Goal: Task Accomplishment & Management: Manage account settings

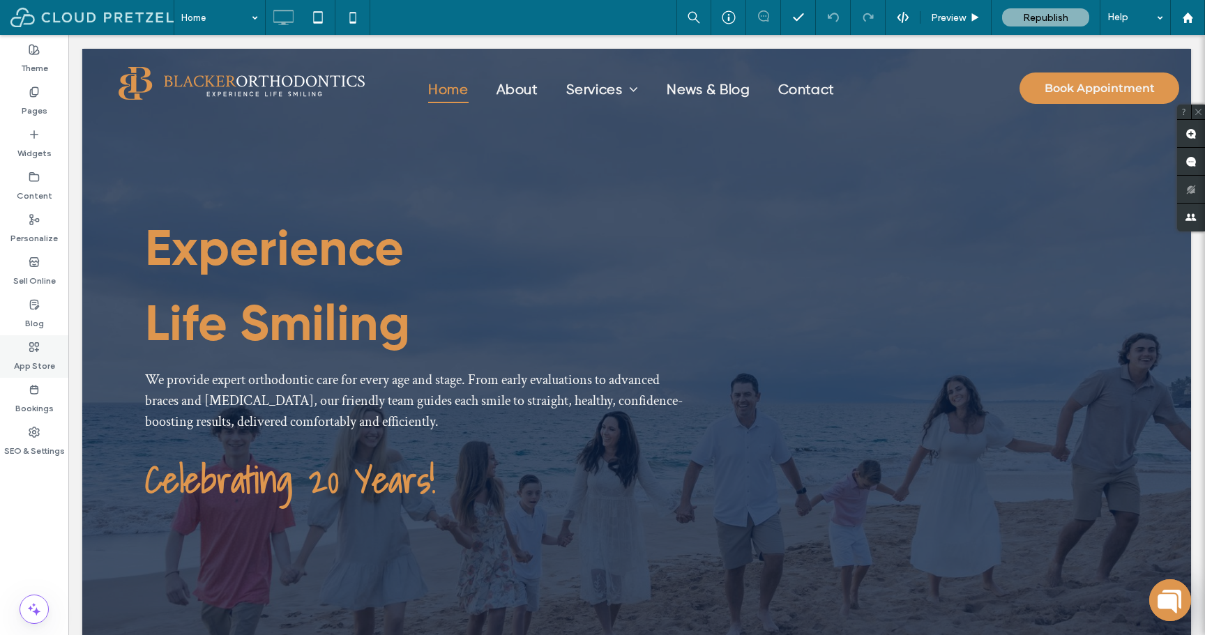
click at [36, 345] on icon at bounding box center [34, 347] width 11 height 11
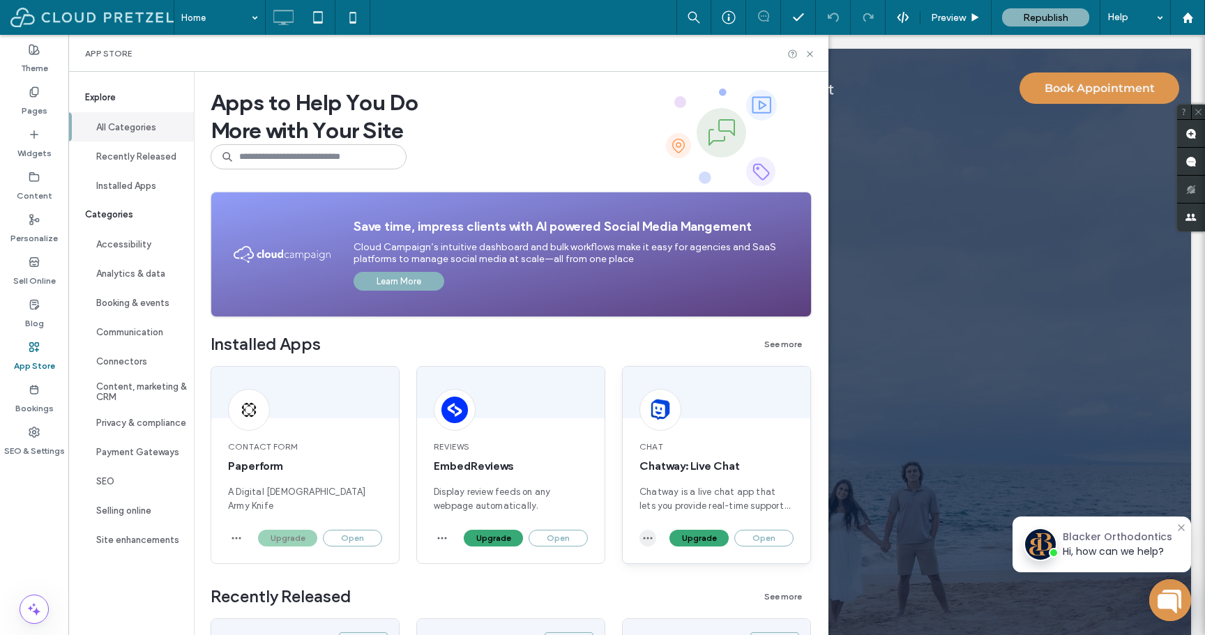
click at [642, 541] on icon "button" at bounding box center [647, 538] width 11 height 11
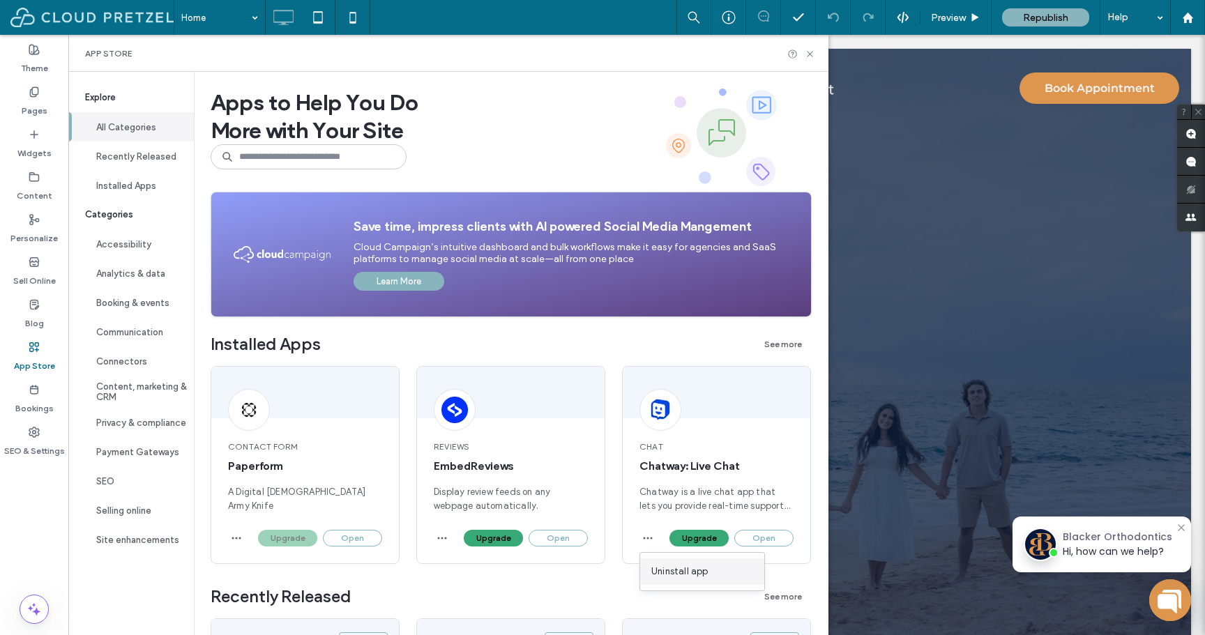
click at [665, 568] on span "Uninstall app" at bounding box center [679, 572] width 57 height 14
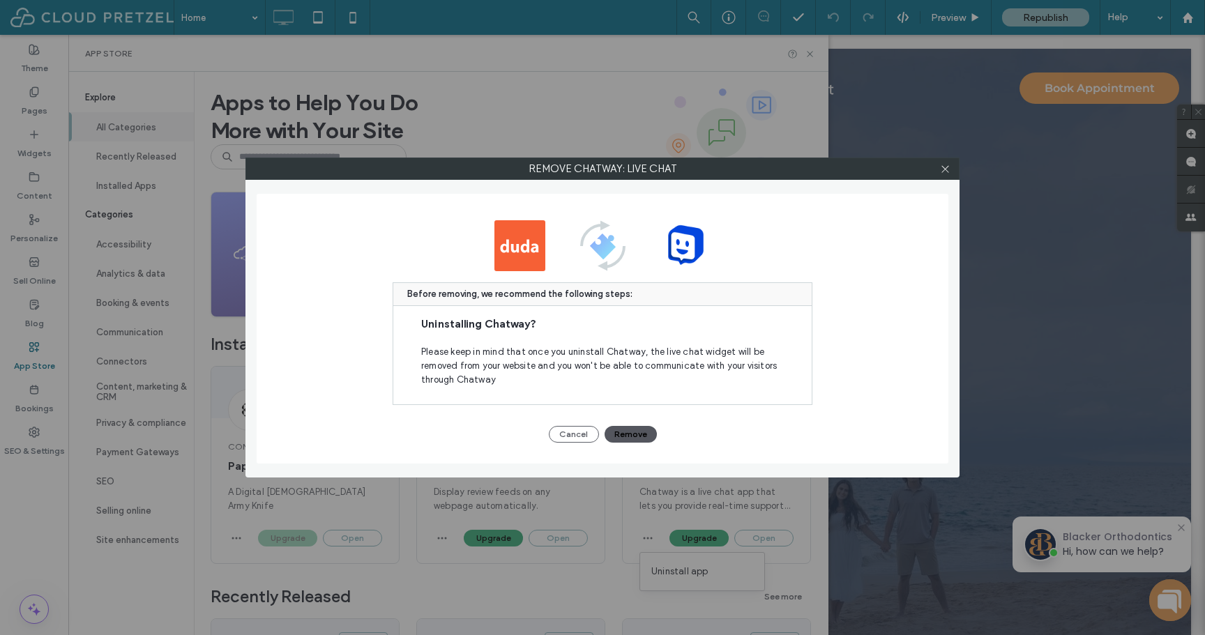
click at [636, 433] on button "Remove" at bounding box center [631, 434] width 52 height 17
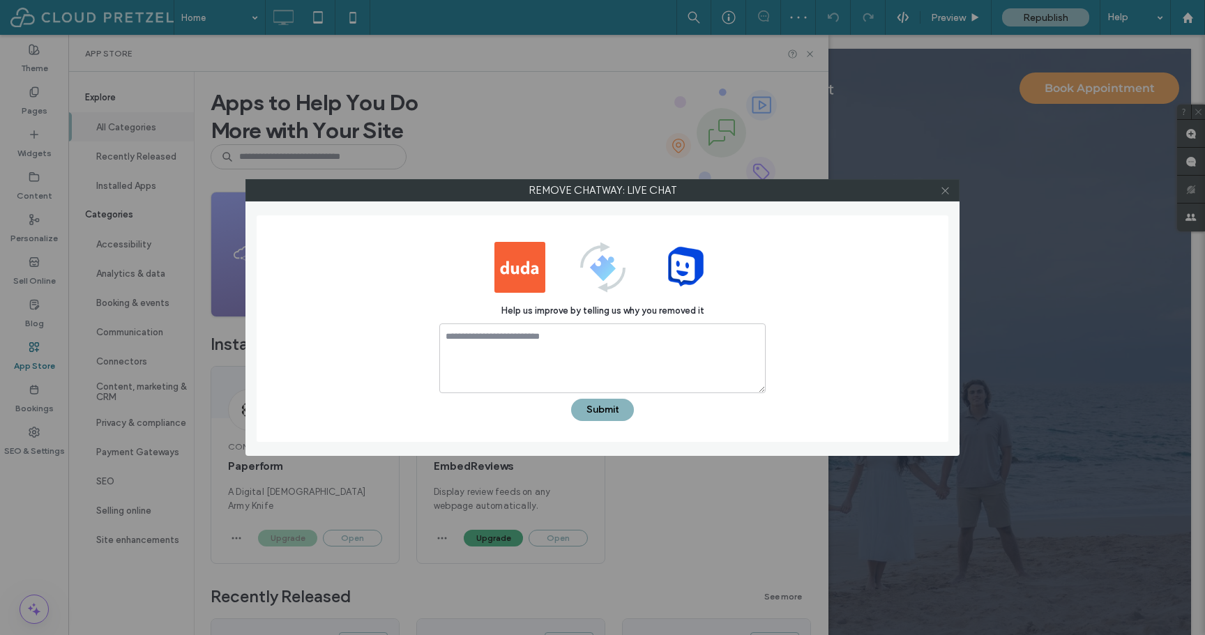
click at [949, 188] on use at bounding box center [945, 190] width 7 height 7
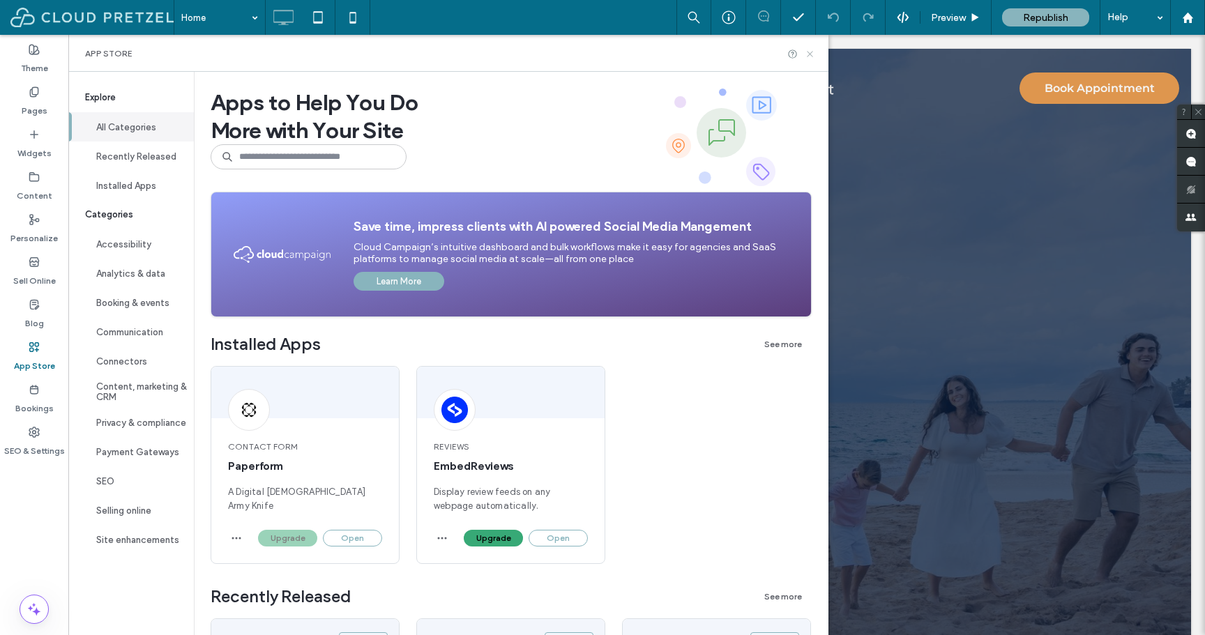
click at [813, 55] on icon at bounding box center [810, 54] width 10 height 10
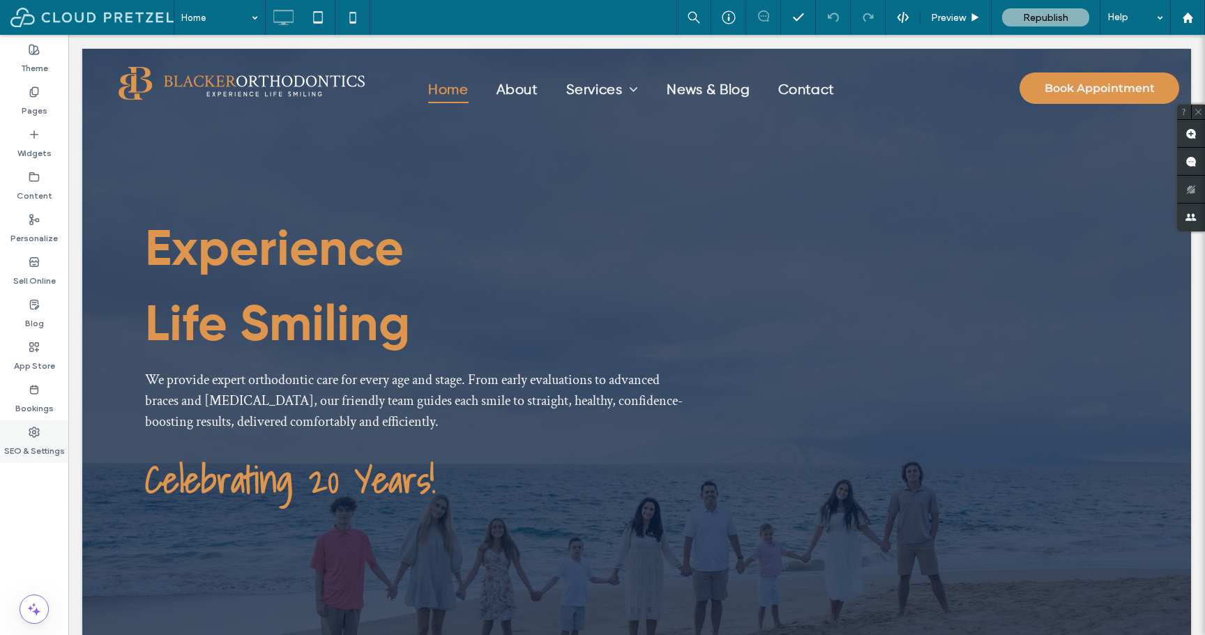
click at [32, 438] on label "SEO & Settings" at bounding box center [34, 448] width 61 height 20
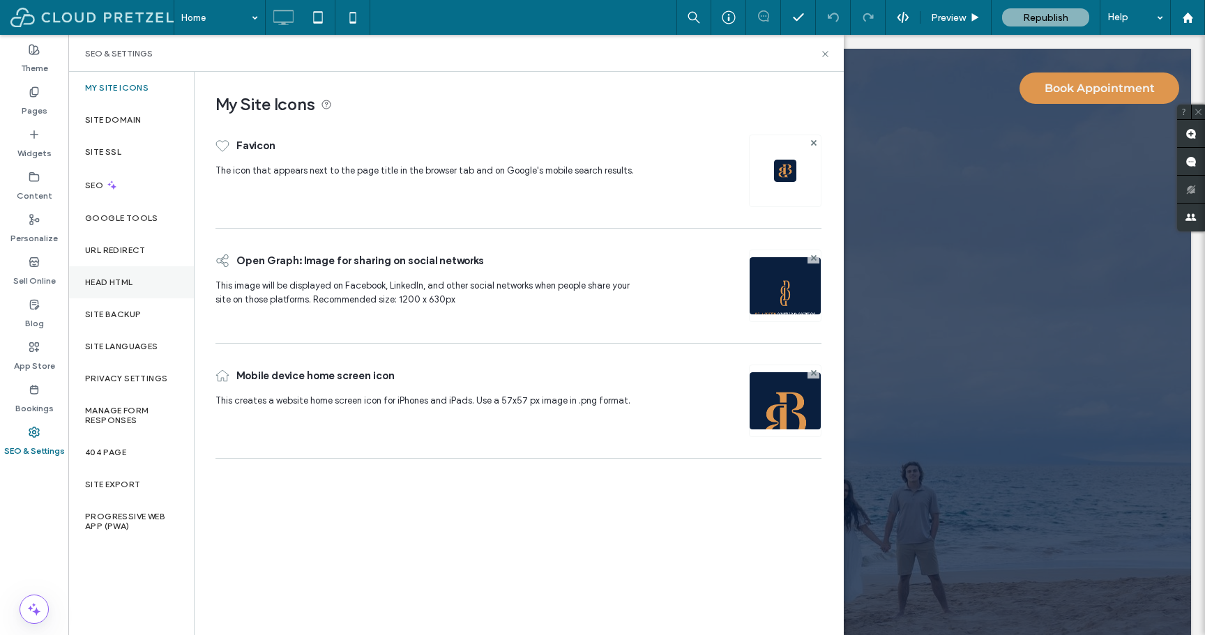
click at [117, 276] on div "Head HTML" at bounding box center [131, 282] width 126 height 32
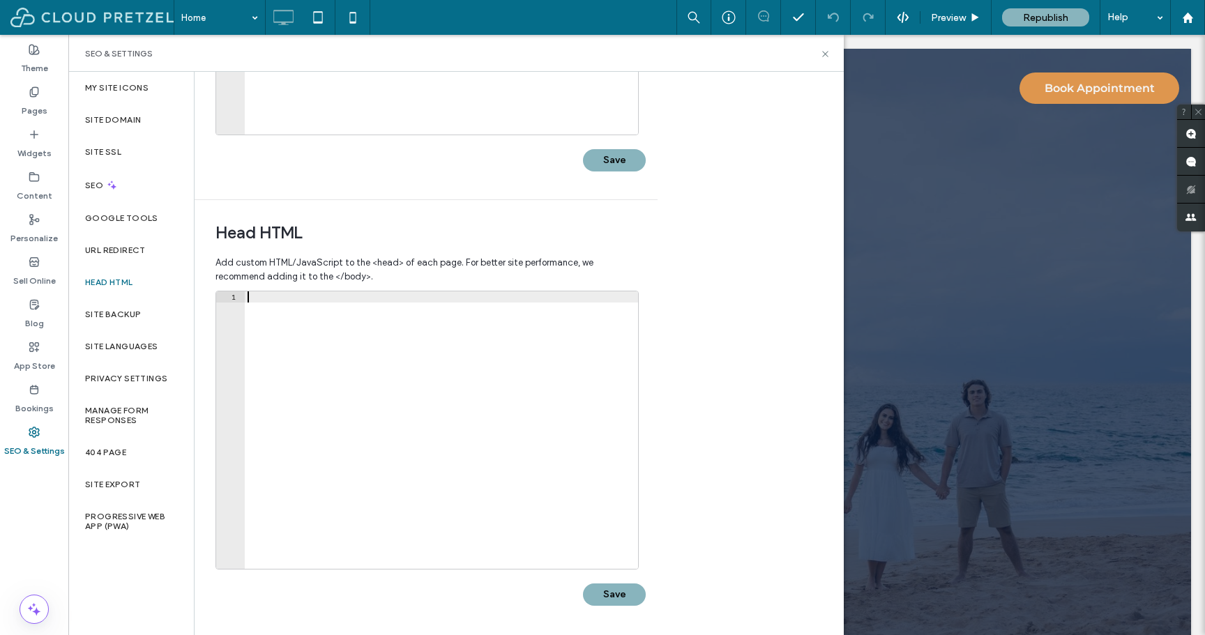
scroll to position [320, 0]
click at [488, 353] on div at bounding box center [441, 442] width 393 height 300
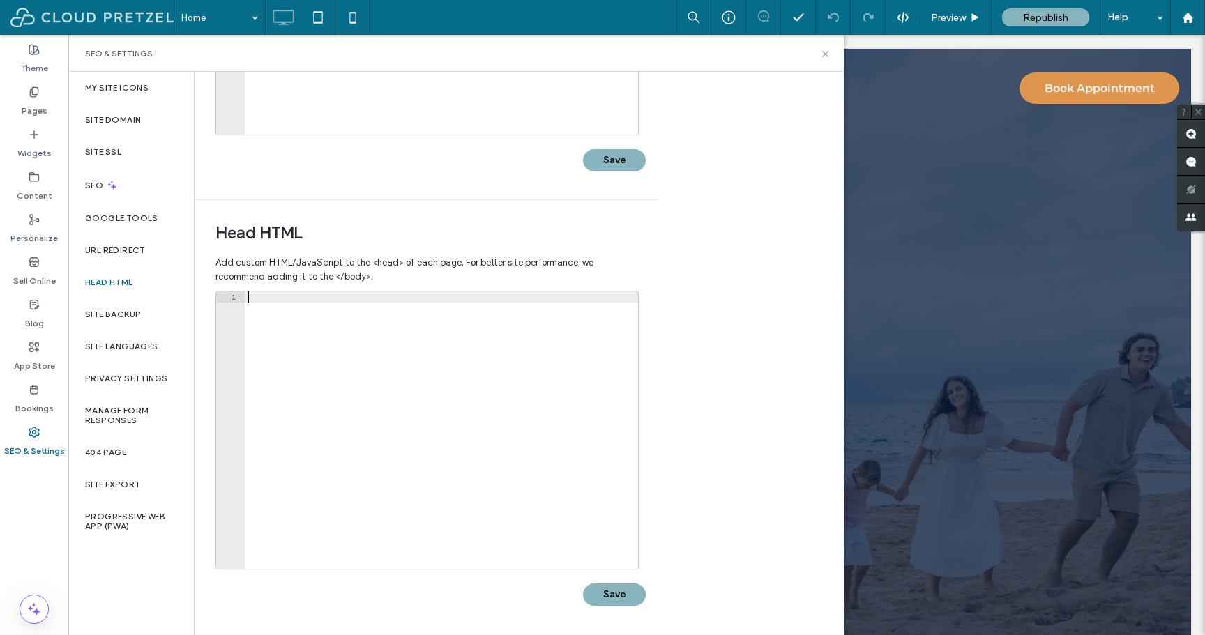
click at [488, 353] on div at bounding box center [441, 442] width 393 height 300
paste textarea "**********"
type textarea "**********"
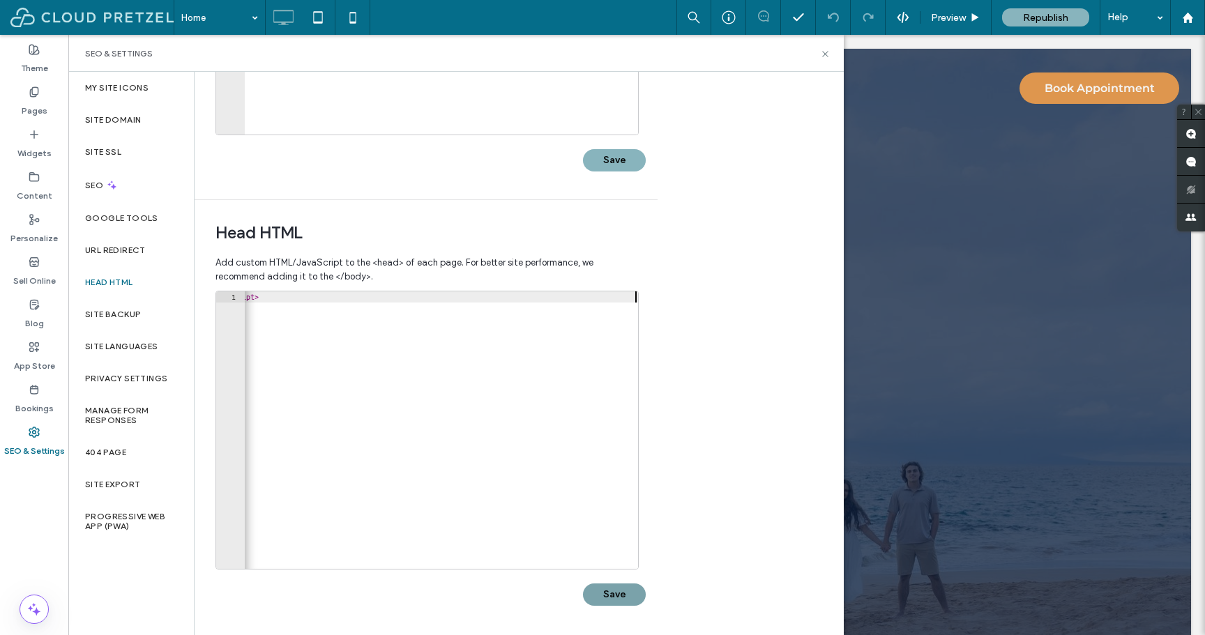
click at [631, 598] on button "Save" at bounding box center [614, 595] width 63 height 22
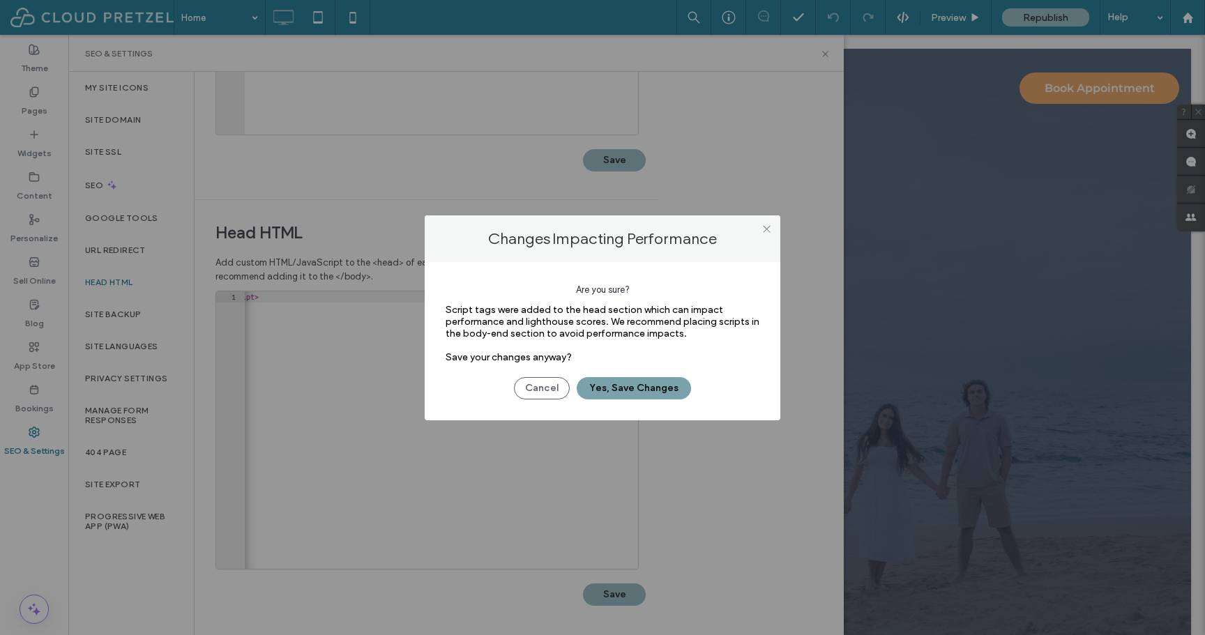
click at [663, 389] on button "Yes, Save Changes" at bounding box center [634, 388] width 114 height 22
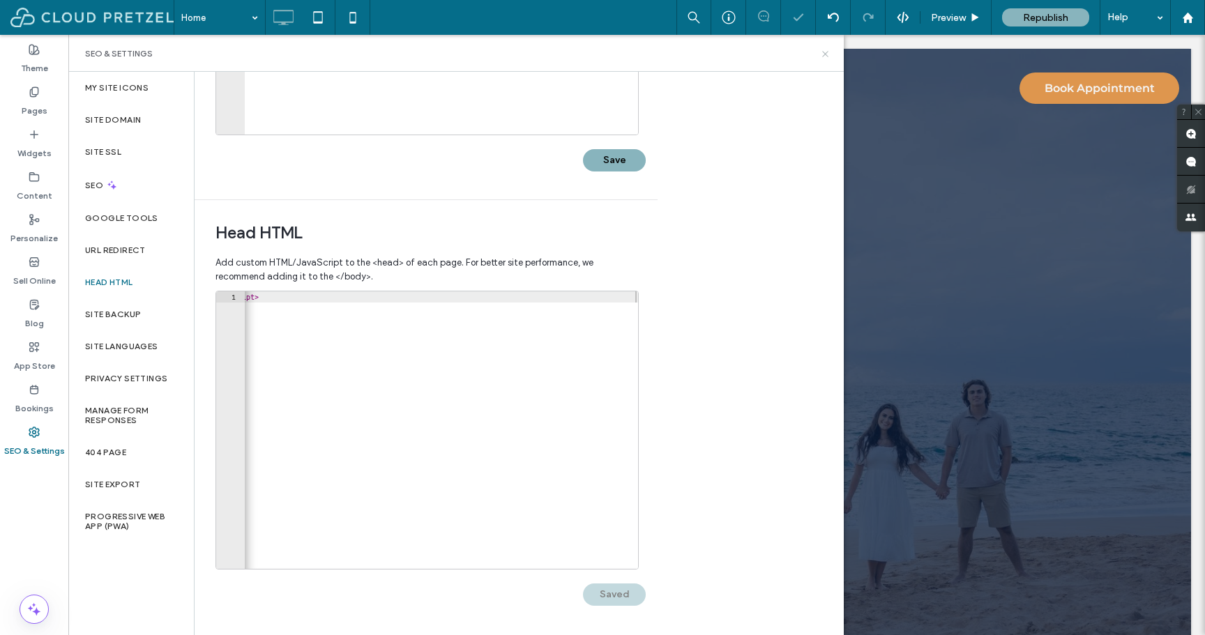
click at [829, 56] on icon at bounding box center [825, 54] width 10 height 10
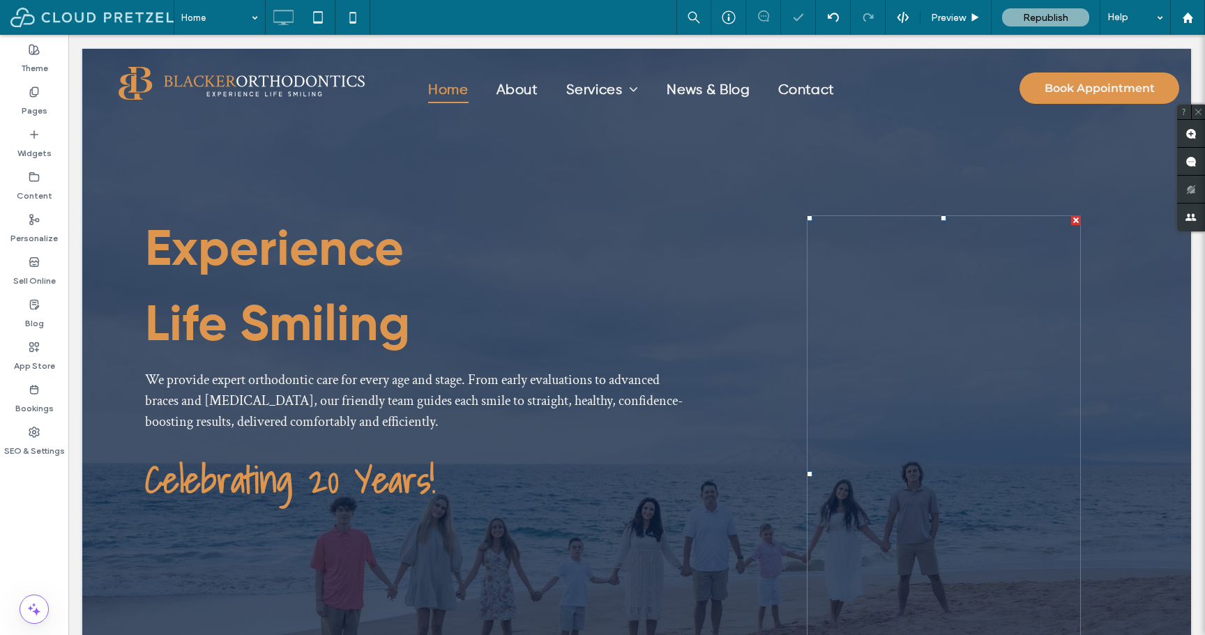
scroll to position [0, 0]
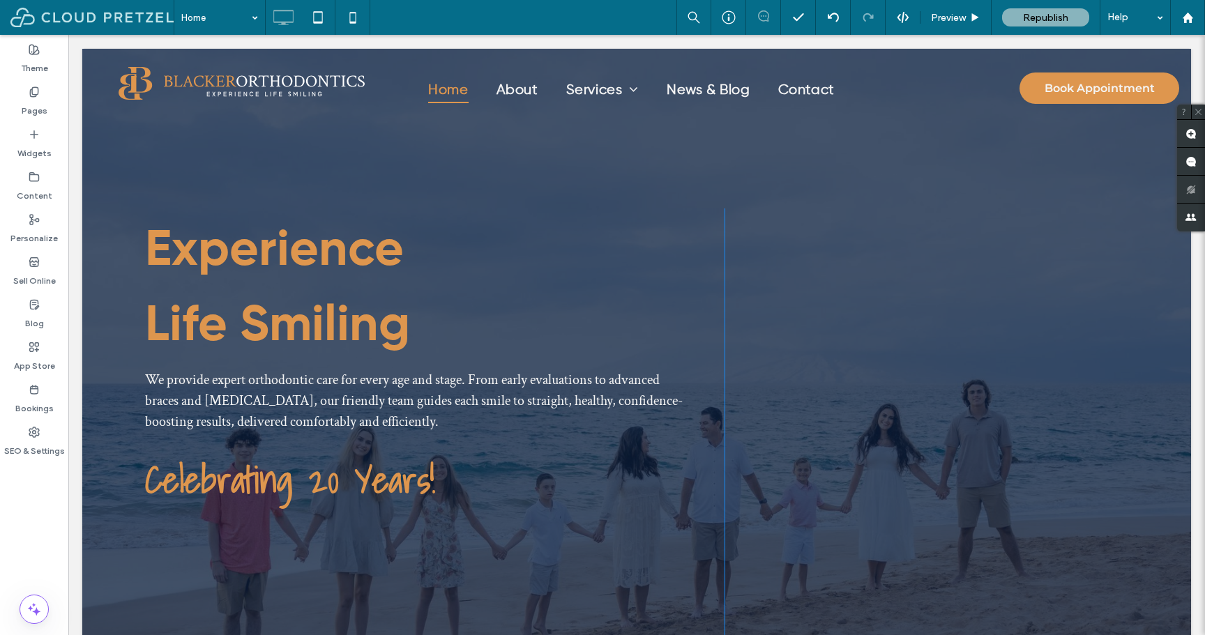
click at [38, 444] on label "SEO & Settings" at bounding box center [34, 448] width 61 height 20
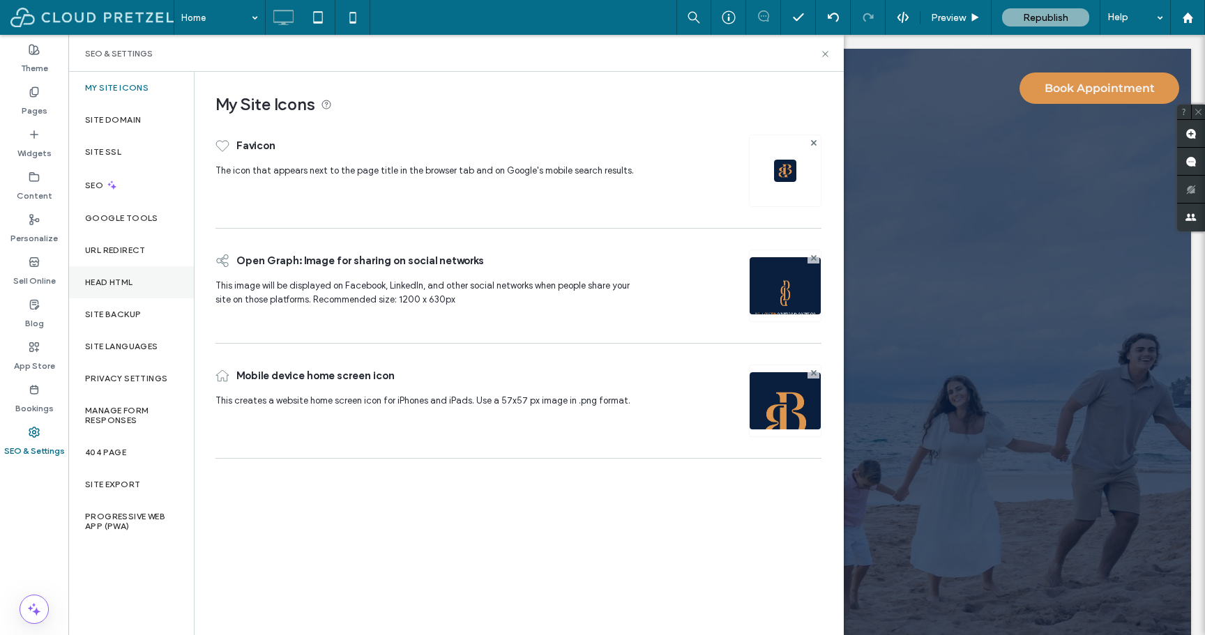
click at [154, 298] on div "Head HTML" at bounding box center [131, 282] width 126 height 32
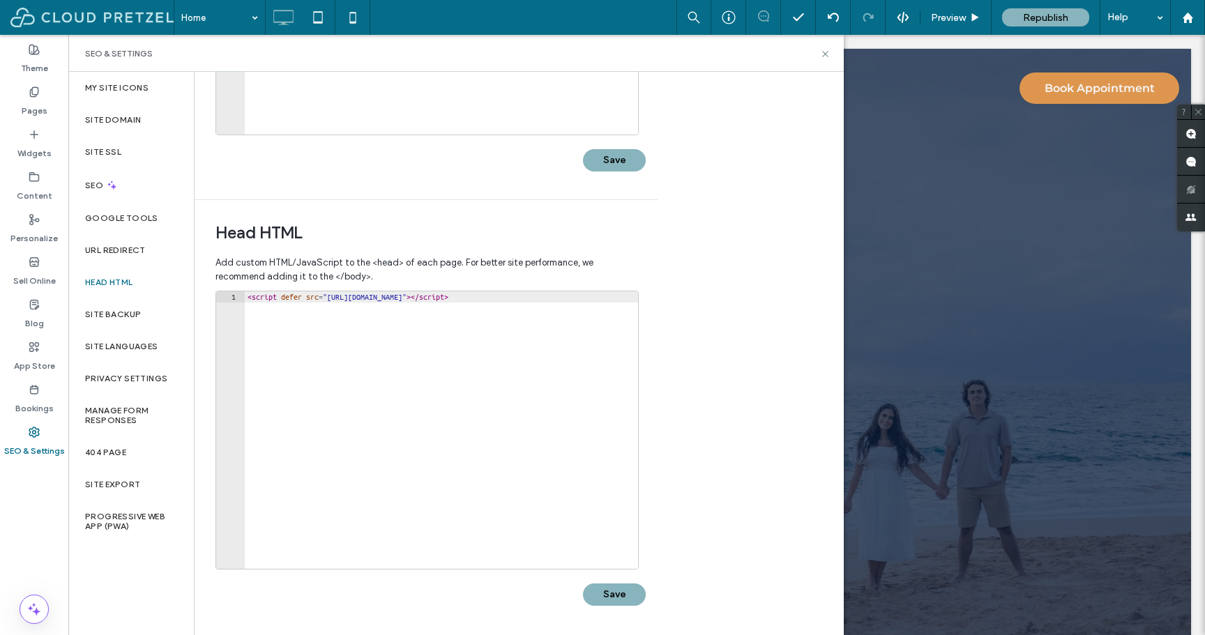
click at [820, 59] on div "SEO & Settings" at bounding box center [456, 53] width 776 height 37
click at [830, 56] on icon at bounding box center [825, 54] width 10 height 10
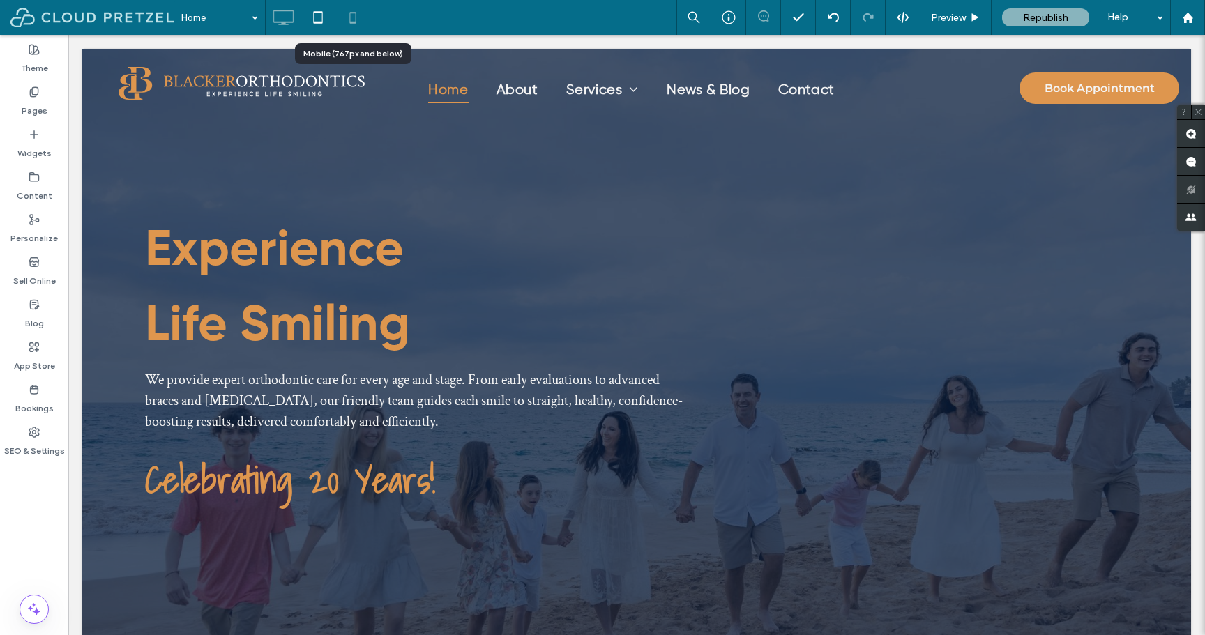
click at [361, 24] on icon at bounding box center [353, 17] width 28 height 28
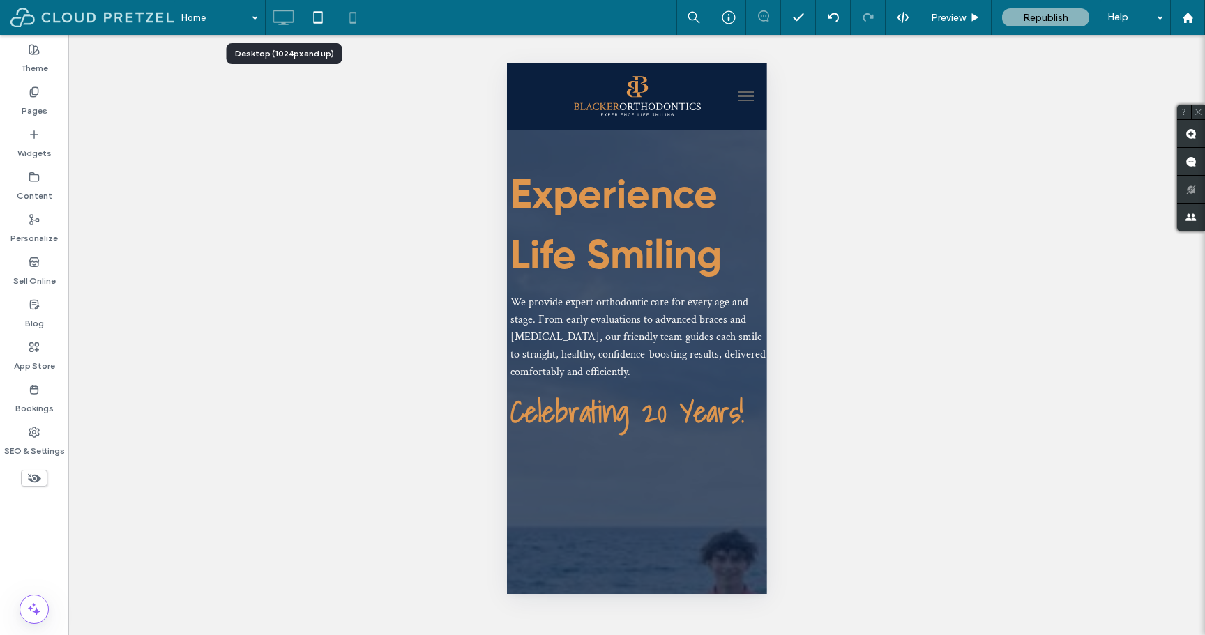
click at [278, 24] on icon at bounding box center [283, 17] width 28 height 28
